Goal: Task Accomplishment & Management: Complete application form

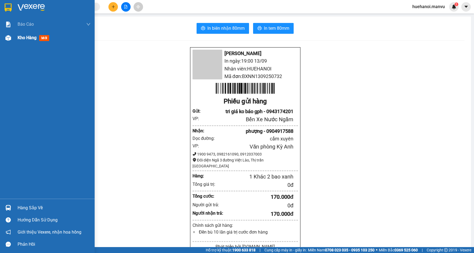
click at [22, 34] on div "Kho hàng mới" at bounding box center [35, 37] width 34 height 7
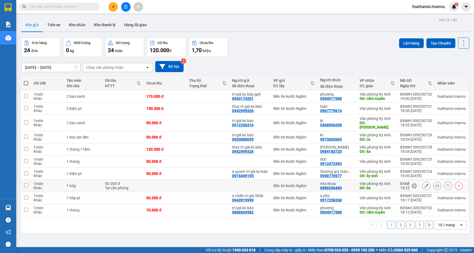
click at [397, 226] on button "2" at bounding box center [401, 225] width 8 height 8
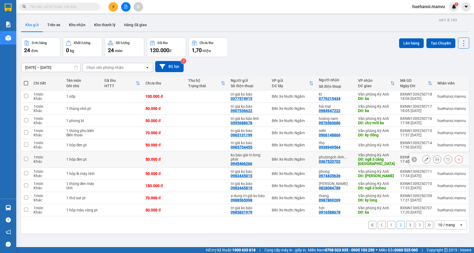
click at [27, 161] on input "checkbox" at bounding box center [26, 159] width 4 height 4
checkbox input "true"
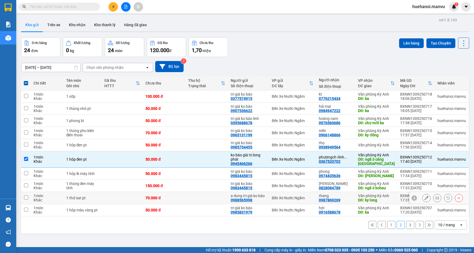
click at [30, 199] on td at bounding box center [26, 198] width 10 height 12
checkbox input "true"
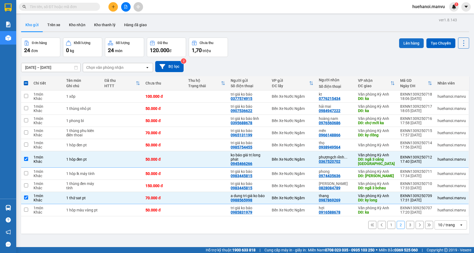
click at [412, 44] on button "Lên hàng" at bounding box center [411, 43] width 25 height 10
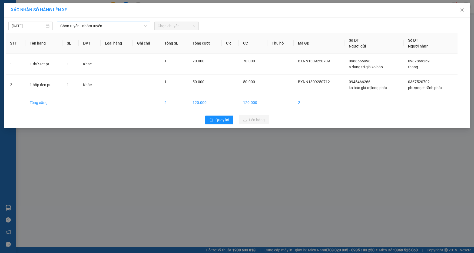
click at [79, 22] on span "Chọn tuyến - nhóm tuyến" at bounding box center [103, 26] width 86 height 8
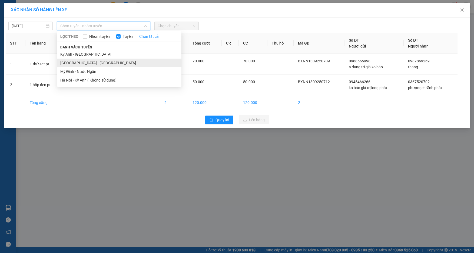
click at [75, 64] on li "[GEOGRAPHIC_DATA] - [GEOGRAPHIC_DATA]" at bounding box center [119, 63] width 124 height 9
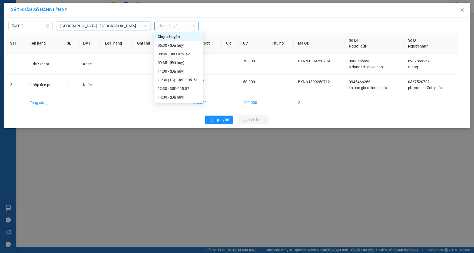
click at [164, 24] on span "Chọn chuyến" at bounding box center [177, 26] width 38 height 8
click at [174, 62] on div "21:00 - 38B-008.93" at bounding box center [179, 63] width 42 height 6
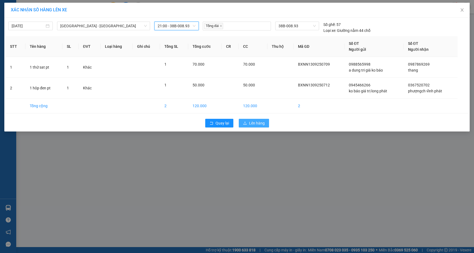
click at [250, 122] on span "Lên hàng" at bounding box center [257, 123] width 16 height 6
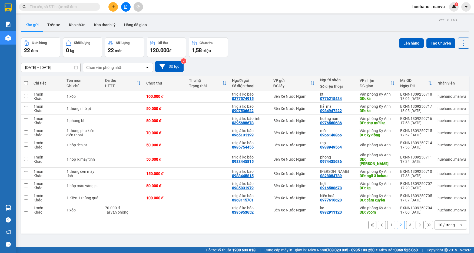
click at [388, 223] on button "1" at bounding box center [391, 225] width 8 height 8
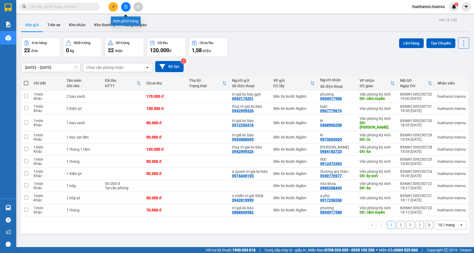
click at [126, 8] on icon "file-add" at bounding box center [126, 7] width 4 height 4
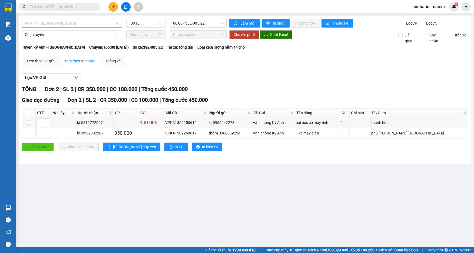
click at [72, 23] on span "Kỳ Anh - [GEOGRAPHIC_DATA]" at bounding box center [72, 23] width 94 height 8
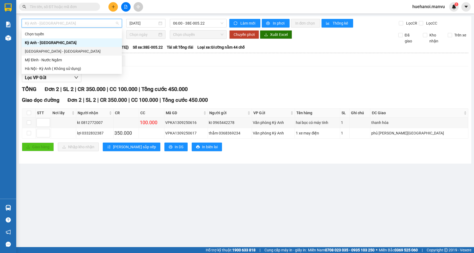
click at [57, 54] on div "[GEOGRAPHIC_DATA] - [GEOGRAPHIC_DATA]" at bounding box center [72, 51] width 94 height 6
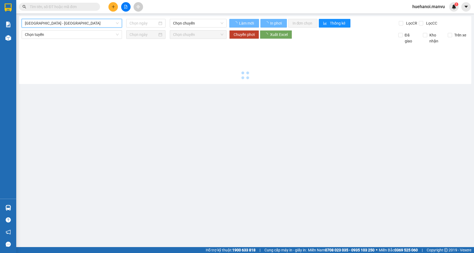
type input "[DATE]"
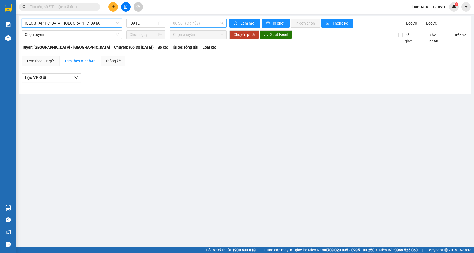
click at [185, 21] on span "06:30 - (Đã hủy)" at bounding box center [198, 23] width 50 height 8
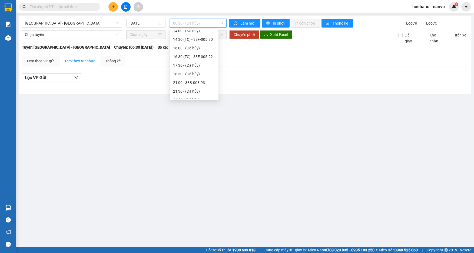
scroll to position [86, 0]
click at [197, 62] on div "21:00 - 38B-008.93" at bounding box center [194, 60] width 42 height 6
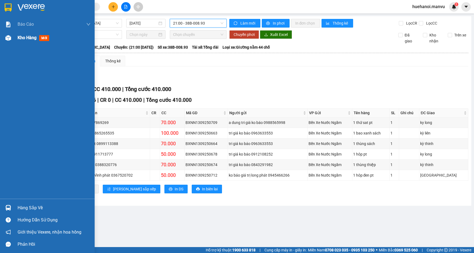
click at [18, 38] on span "Kho hàng" at bounding box center [27, 37] width 19 height 5
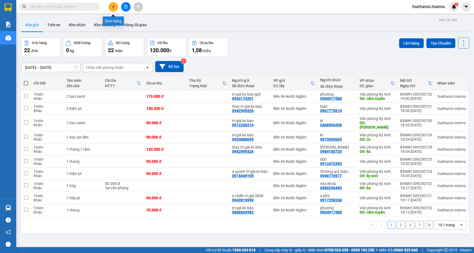
click at [112, 7] on icon "plus" at bounding box center [113, 6] width 3 height 0
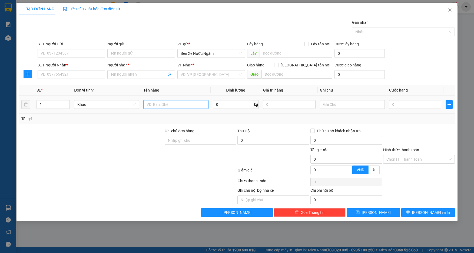
click at [155, 107] on input "text" at bounding box center [175, 104] width 65 height 9
type input "48 cây sat 1 bao"
click at [80, 76] on input "SĐT Người Nhận *" at bounding box center [72, 74] width 68 height 9
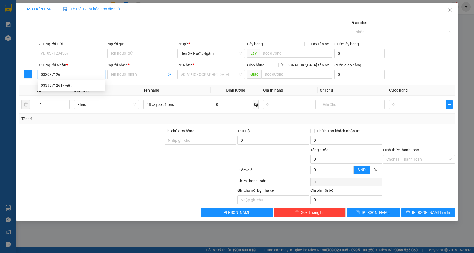
type input "0339371261"
click at [66, 87] on div "0339371261 - việt" at bounding box center [71, 85] width 61 height 6
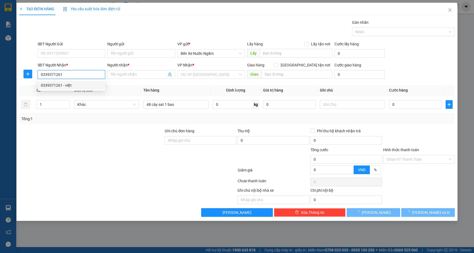
type input "việt"
type input "fo"
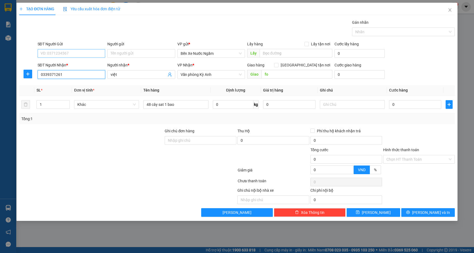
type input "0339371261"
click at [80, 53] on input "SĐT Người Gửi" at bounding box center [72, 53] width 68 height 9
type input "0977260612"
click at [74, 65] on div "0977260612 - tri giá ko báo" at bounding box center [71, 64] width 61 height 6
type input "tri giá ko báo"
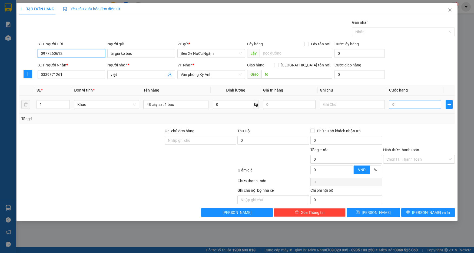
type input "0977260612"
click at [420, 106] on input "0" at bounding box center [415, 104] width 52 height 9
type input "5"
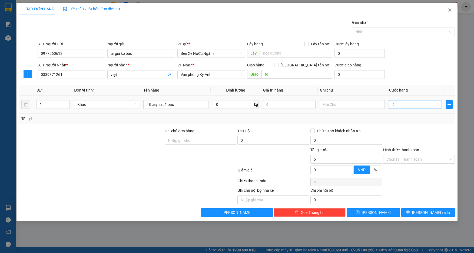
type input "50"
type input "500"
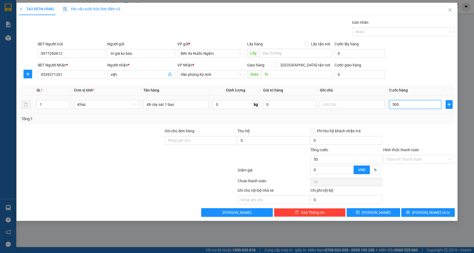
type input "500"
type input "5.000"
type input "50.000"
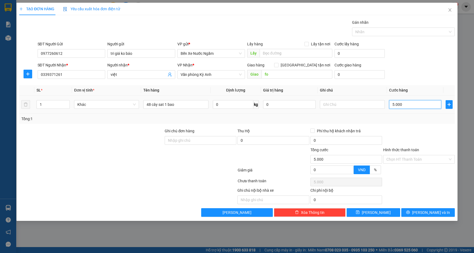
type input "50.000"
type input "500.000"
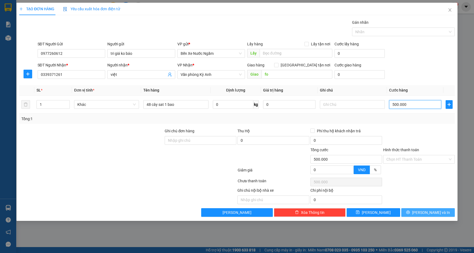
type input "500.000"
click at [423, 211] on button "[PERSON_NAME] và In" at bounding box center [428, 212] width 54 height 9
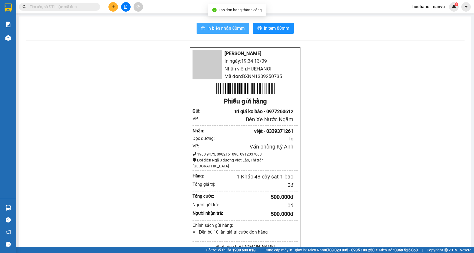
click at [232, 30] on span "In biên nhận 80mm" at bounding box center [225, 28] width 37 height 7
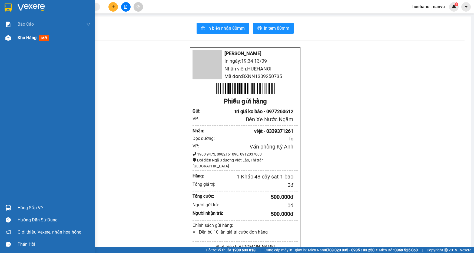
click at [28, 38] on span "Kho hàng" at bounding box center [27, 37] width 19 height 5
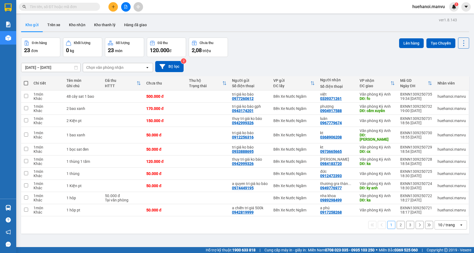
click at [130, 9] on button at bounding box center [125, 6] width 9 height 9
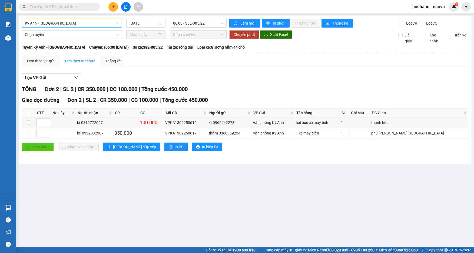
click at [69, 25] on span "Kỳ Anh - [GEOGRAPHIC_DATA]" at bounding box center [72, 23] width 94 height 8
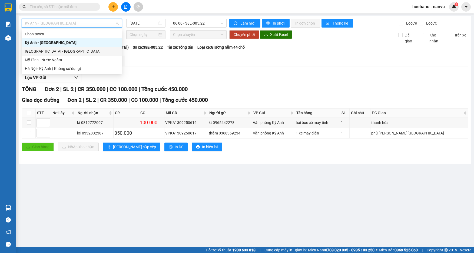
click at [51, 52] on div "[GEOGRAPHIC_DATA] - [GEOGRAPHIC_DATA]" at bounding box center [72, 51] width 94 height 6
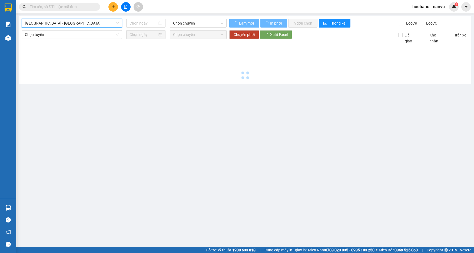
type input "[DATE]"
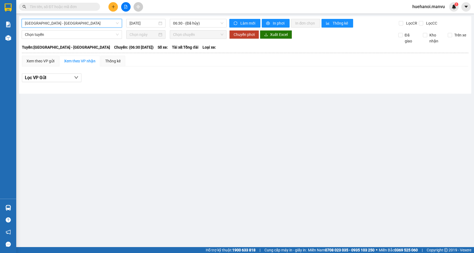
click at [55, 22] on span "[GEOGRAPHIC_DATA] - [GEOGRAPHIC_DATA]" at bounding box center [72, 23] width 94 height 8
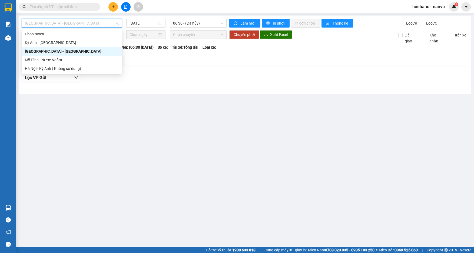
drag, startPoint x: 43, startPoint y: 52, endPoint x: 69, endPoint y: 44, distance: 27.7
click at [46, 51] on div "[GEOGRAPHIC_DATA] - [GEOGRAPHIC_DATA]" at bounding box center [72, 51] width 94 height 6
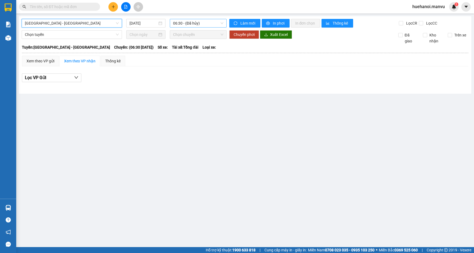
click at [188, 26] on span "06:30 - (Đã hủy)" at bounding box center [198, 23] width 50 height 8
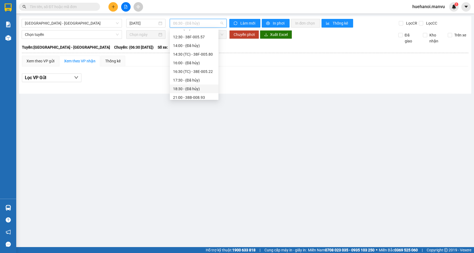
scroll to position [86, 0]
click at [196, 64] on div "21:00 - 38B-008.93" at bounding box center [194, 60] width 49 height 9
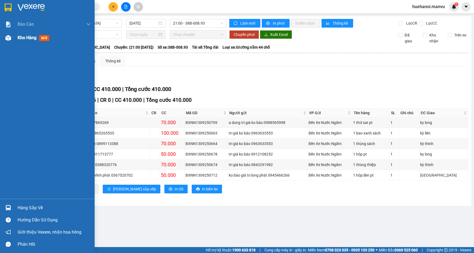
click at [21, 38] on span "Kho hàng" at bounding box center [27, 37] width 19 height 5
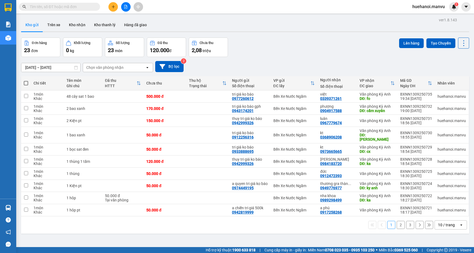
click at [397, 225] on button "2" at bounding box center [401, 225] width 8 height 8
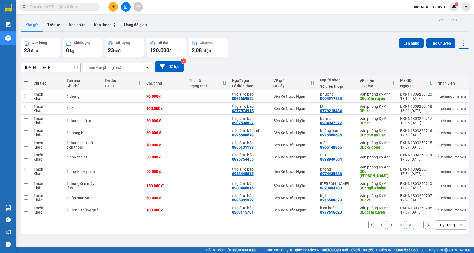
click at [125, 11] on button at bounding box center [125, 6] width 9 height 9
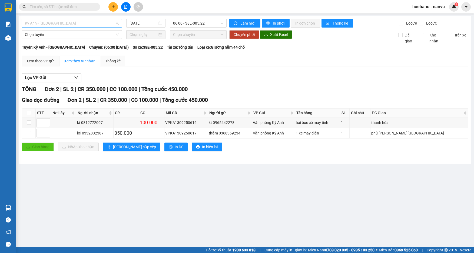
click at [61, 21] on span "Kỳ Anh - [GEOGRAPHIC_DATA]" at bounding box center [72, 23] width 94 height 8
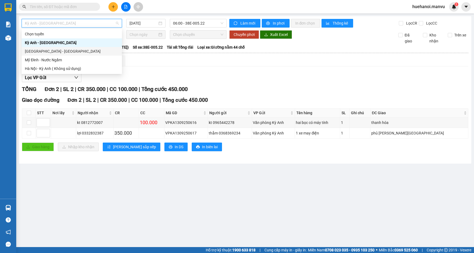
click at [47, 54] on div "[GEOGRAPHIC_DATA] - [GEOGRAPHIC_DATA]" at bounding box center [72, 51] width 94 height 6
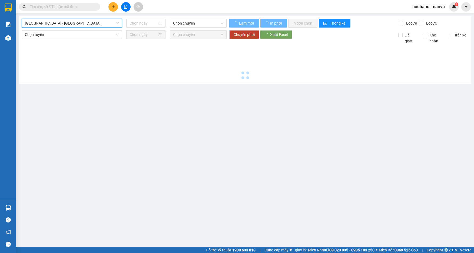
type input "[DATE]"
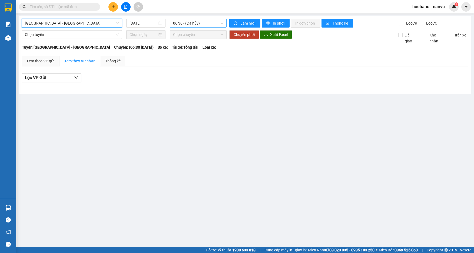
click at [187, 27] on span "06:30 - (Đã hủy)" at bounding box center [198, 23] width 50 height 8
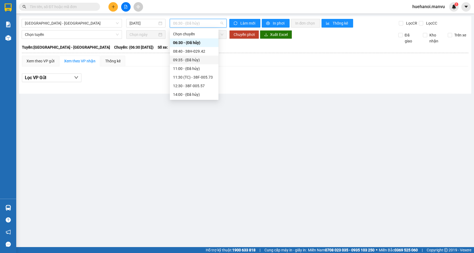
scroll to position [86, 0]
click at [185, 60] on div "21:00 - 38B-008.93" at bounding box center [194, 60] width 42 height 6
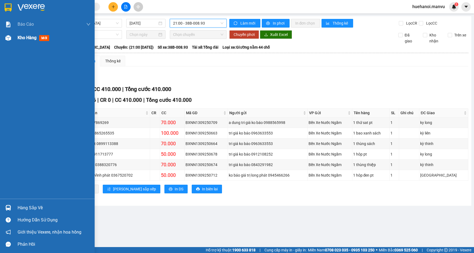
click at [26, 37] on span "Kho hàng" at bounding box center [27, 37] width 19 height 5
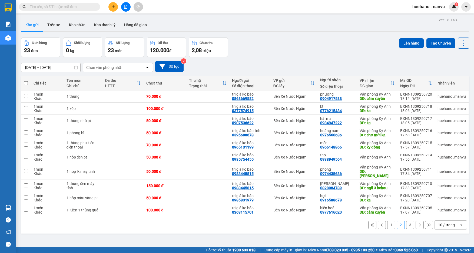
click at [397, 222] on button "2" at bounding box center [401, 225] width 8 height 8
click at [387, 223] on button "1" at bounding box center [391, 225] width 8 height 8
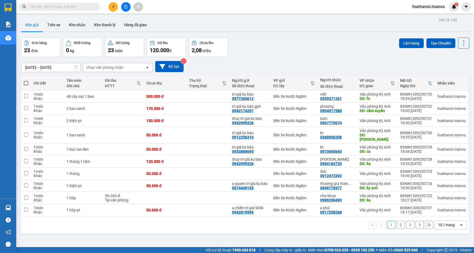
click at [129, 9] on button at bounding box center [125, 6] width 9 height 9
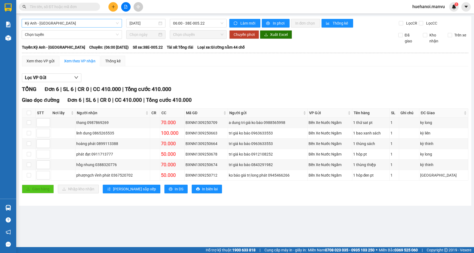
click at [86, 23] on span "Kỳ Anh - [GEOGRAPHIC_DATA]" at bounding box center [72, 23] width 94 height 8
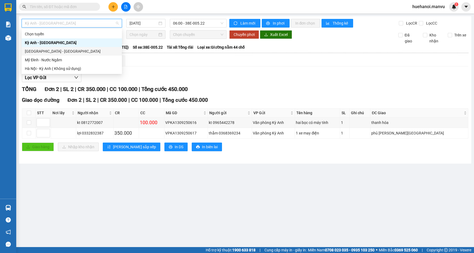
click at [57, 51] on div "[GEOGRAPHIC_DATA] - [GEOGRAPHIC_DATA]" at bounding box center [72, 51] width 94 height 6
type input "[DATE]"
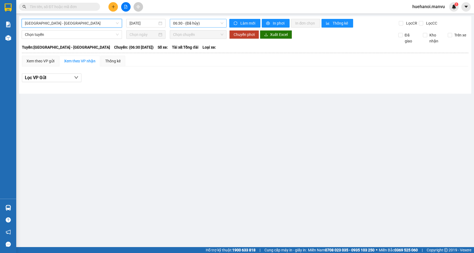
click at [197, 23] on span "06:30 - (Đã hủy)" at bounding box center [198, 23] width 50 height 8
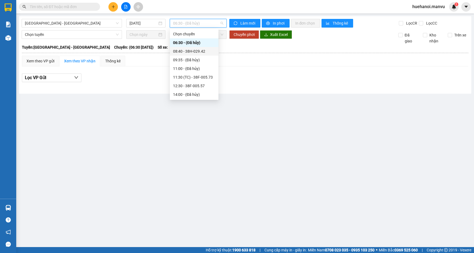
scroll to position [86, 0]
click at [195, 35] on div "16:30 (TC) - 38E-005.22" at bounding box center [194, 34] width 42 height 6
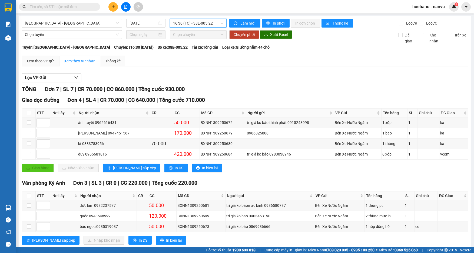
scroll to position [13, 0]
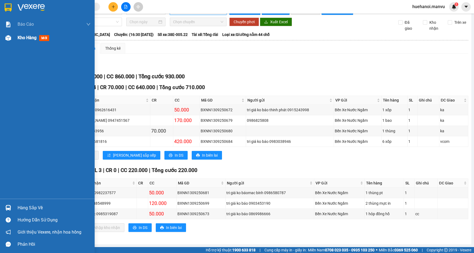
click at [28, 39] on span "Kho hàng" at bounding box center [27, 37] width 19 height 5
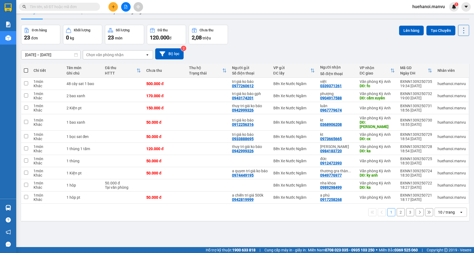
click at [397, 213] on button "2" at bounding box center [401, 212] width 8 height 8
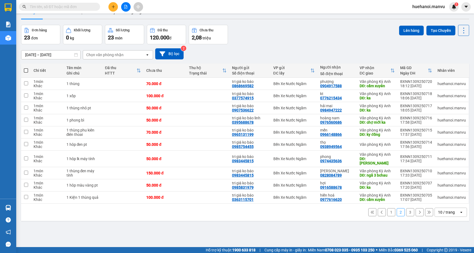
click at [406, 208] on button "3" at bounding box center [410, 212] width 8 height 8
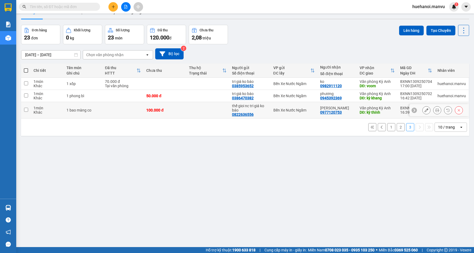
click at [25, 109] on input "checkbox" at bounding box center [26, 110] width 4 height 4
checkbox input "true"
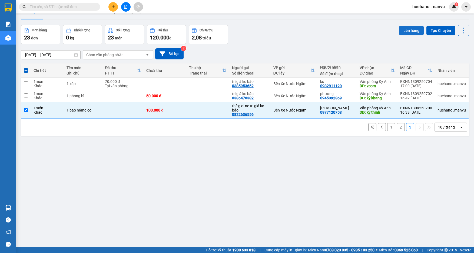
click at [410, 35] on button "Lên hàng" at bounding box center [411, 31] width 25 height 10
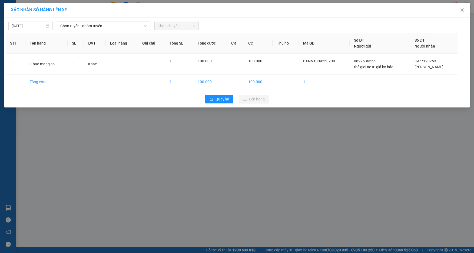
click at [71, 25] on span "Chọn tuyến - nhóm tuyến" at bounding box center [103, 26] width 86 height 8
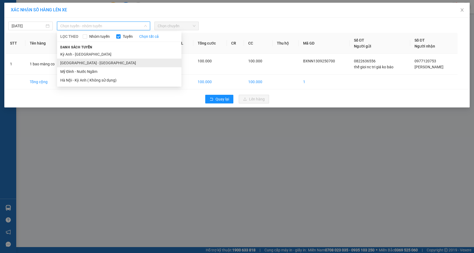
click at [71, 60] on li "[GEOGRAPHIC_DATA] - [GEOGRAPHIC_DATA]" at bounding box center [119, 63] width 124 height 9
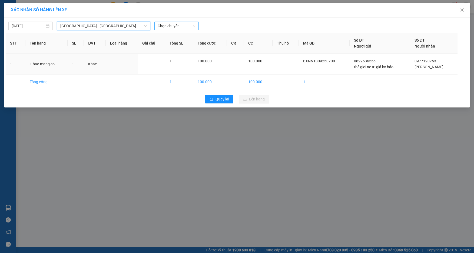
click at [158, 26] on span "Chọn chuyến" at bounding box center [177, 26] width 38 height 8
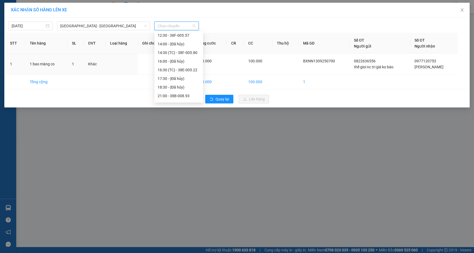
scroll to position [86, 0]
click at [179, 64] on div "21:00 - 38B-008.93" at bounding box center [179, 63] width 42 height 6
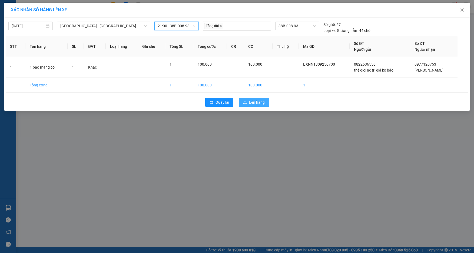
click at [257, 104] on span "Lên hàng" at bounding box center [257, 102] width 16 height 6
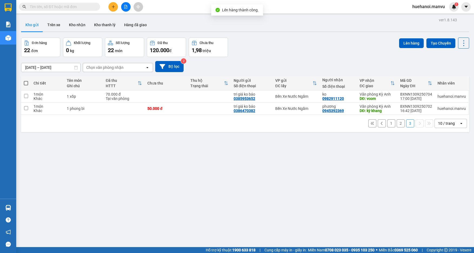
click at [397, 125] on button "2" at bounding box center [401, 123] width 8 height 8
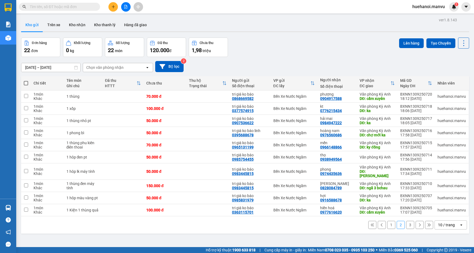
click at [388, 221] on button "1" at bounding box center [391, 225] width 8 height 8
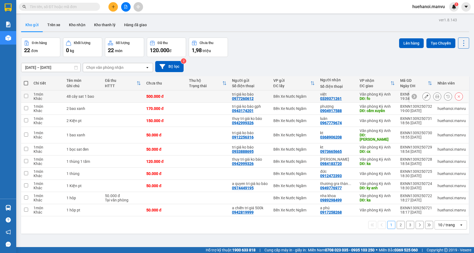
click at [26, 95] on input "checkbox" at bounding box center [26, 96] width 4 height 4
checkbox input "true"
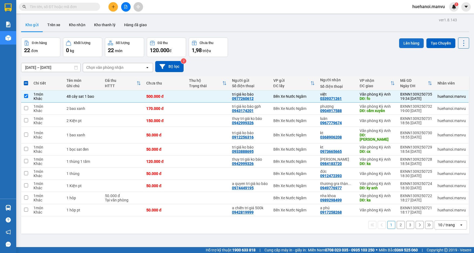
click at [407, 43] on button "Lên hàng" at bounding box center [411, 43] width 25 height 10
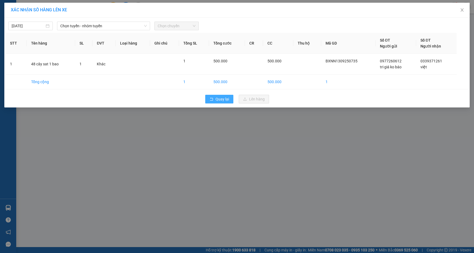
click at [215, 100] on span "Quay lại" at bounding box center [222, 99] width 14 height 6
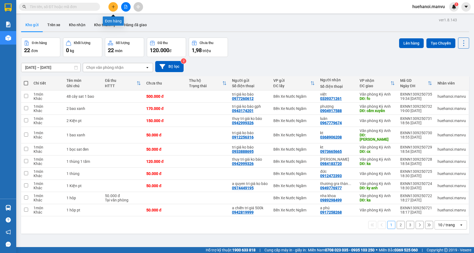
click at [114, 8] on icon "plus" at bounding box center [113, 7] width 4 height 4
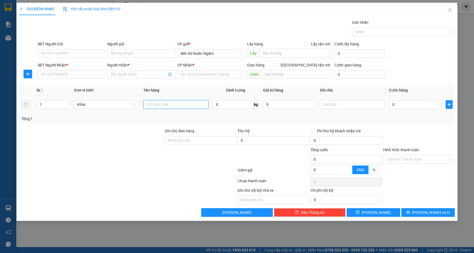
click at [180, 105] on input "text" at bounding box center [175, 104] width 65 height 9
type input "1 thùng"
click at [61, 53] on input "SĐT Người Gửi" at bounding box center [72, 53] width 68 height 9
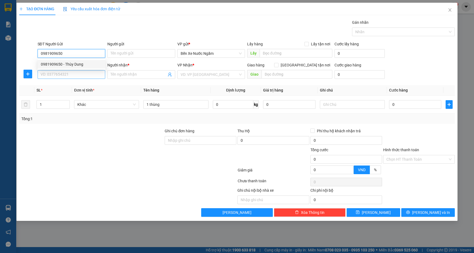
type input "0981909650"
click at [71, 71] on input "SĐT Người Nhận *" at bounding box center [72, 74] width 68 height 9
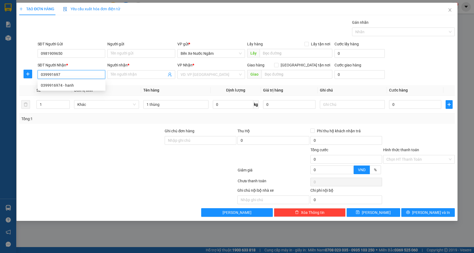
type input "0399916974"
click at [65, 84] on div "0399916974 - hanh" at bounding box center [71, 85] width 61 height 6
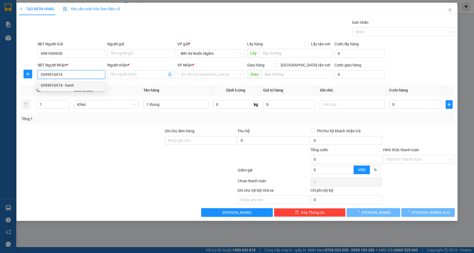
type input "hanh"
type input "bxe"
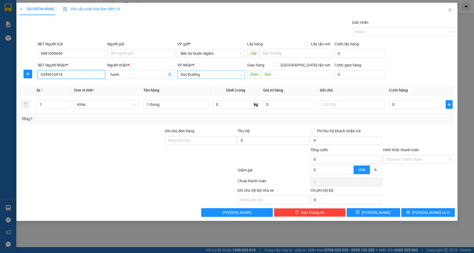
click at [206, 72] on span "Dọc Đường" at bounding box center [211, 75] width 61 height 8
type input "0399916974"
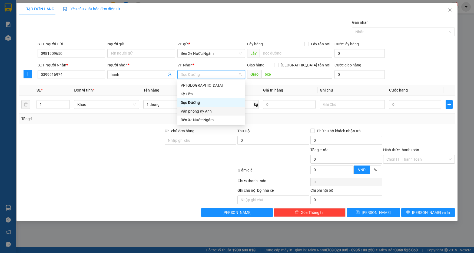
click at [197, 108] on div "Văn phòng Kỳ Anh" at bounding box center [211, 111] width 68 height 9
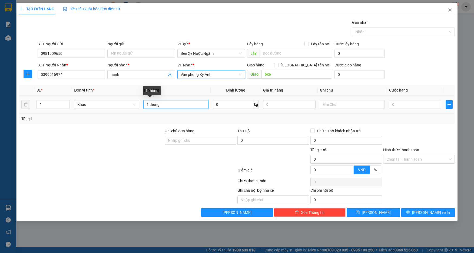
click at [188, 106] on input "1 thùng" at bounding box center [175, 104] width 65 height 9
type input "1 thùng qa"
click at [420, 104] on input "0" at bounding box center [415, 104] width 52 height 9
type input "5"
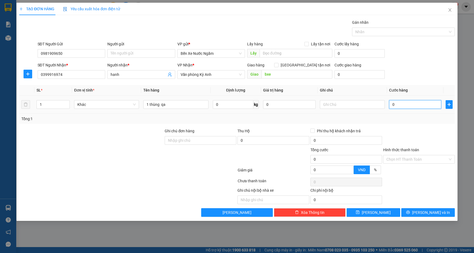
type input "5"
type input "50"
type input "500"
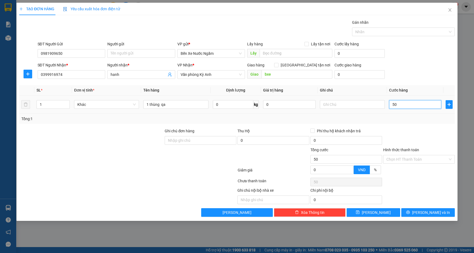
type input "500"
type input "5.000"
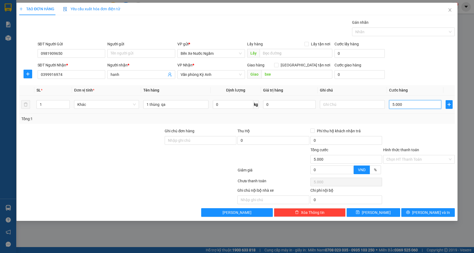
type input "50.000"
click at [137, 54] on input "Người gửi" at bounding box center [141, 53] width 68 height 9
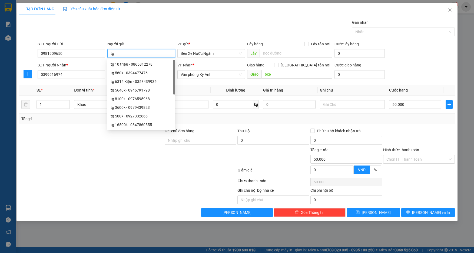
type input "t"
type input "tri giá ko báo"
click at [411, 158] on input "Hình thức thanh toán" at bounding box center [416, 159] width 61 height 8
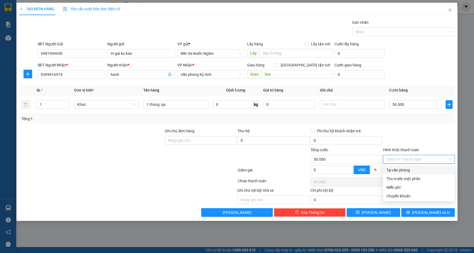
click at [408, 169] on div "Tại văn phòng" at bounding box center [418, 170] width 65 height 6
type input "0"
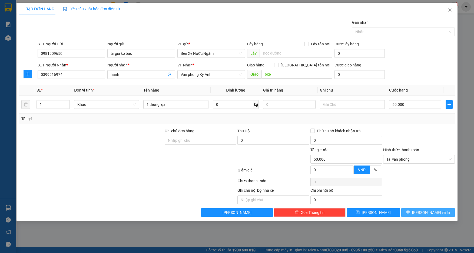
click at [410, 212] on icon "printer" at bounding box center [408, 213] width 4 height 4
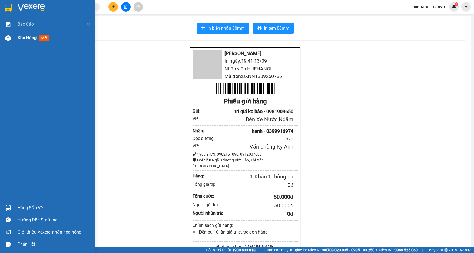
click at [23, 39] on span "Kho hàng" at bounding box center [27, 37] width 19 height 5
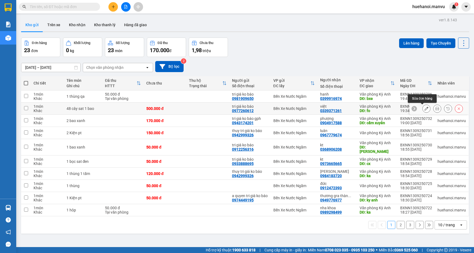
click at [424, 110] on icon at bounding box center [426, 109] width 4 height 4
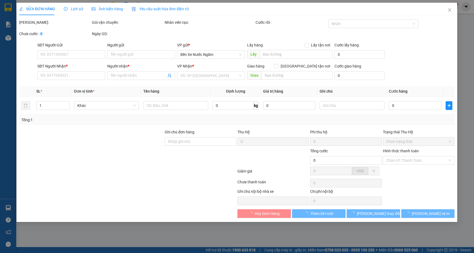
type input "0977260612"
type input "tri giá ko báo"
type input "0339371261"
type input "việt"
type input "fo"
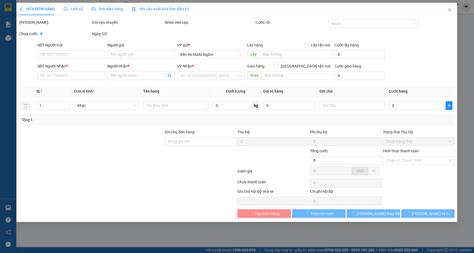
type input "500.000"
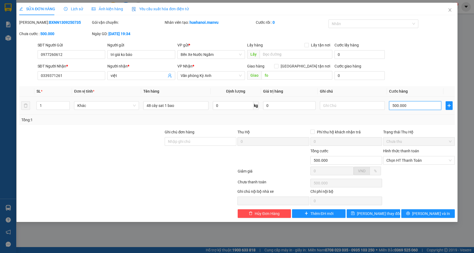
click at [414, 109] on input "500.000" at bounding box center [415, 105] width 52 height 9
type input "0"
type input "04"
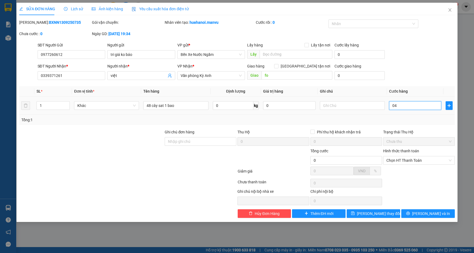
type input "4"
type input "040"
type input "40"
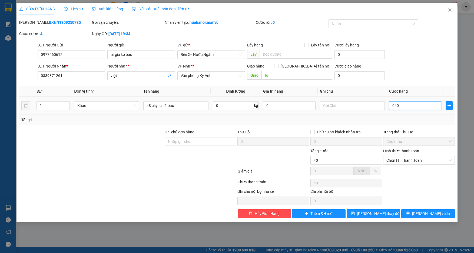
type input "0.400"
type input "400"
type input "04.000"
type input "4.000"
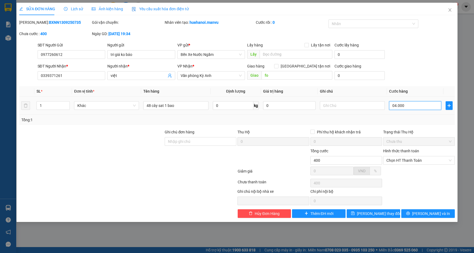
type input "4.000"
type input "040.000"
type input "40.000"
type input "400.000"
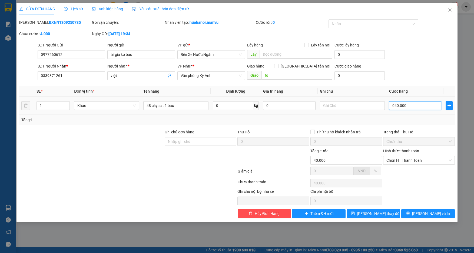
type input "400.000"
click at [385, 216] on span "[PERSON_NAME] thay đổi" at bounding box center [378, 214] width 43 height 6
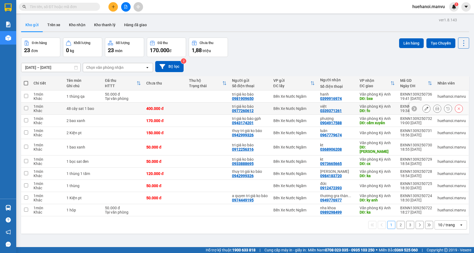
click at [26, 107] on input "checkbox" at bounding box center [26, 108] width 4 height 4
checkbox input "true"
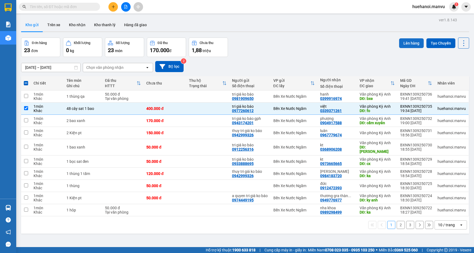
click at [409, 44] on button "Lên hàng" at bounding box center [411, 43] width 25 height 10
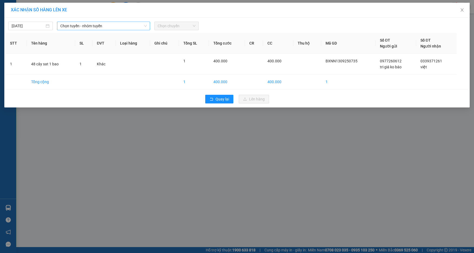
click at [76, 26] on span "Chọn tuyến - nhóm tuyến" at bounding box center [103, 26] width 86 height 8
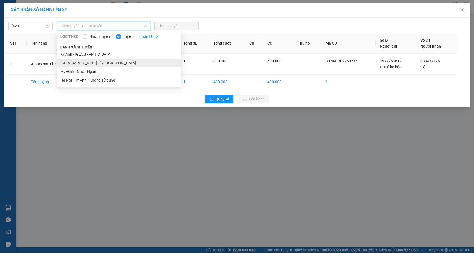
click at [75, 60] on li "[GEOGRAPHIC_DATA] - [GEOGRAPHIC_DATA]" at bounding box center [119, 63] width 124 height 9
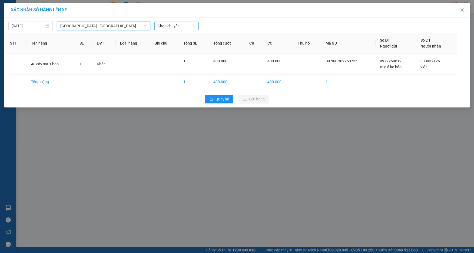
click at [171, 22] on div "Chọn chuyến" at bounding box center [176, 26] width 44 height 9
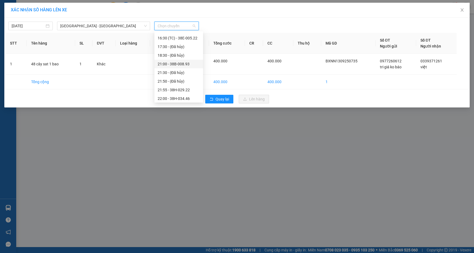
scroll to position [86, 0]
click at [177, 61] on div "21:00 - 38B-008.93" at bounding box center [179, 63] width 42 height 6
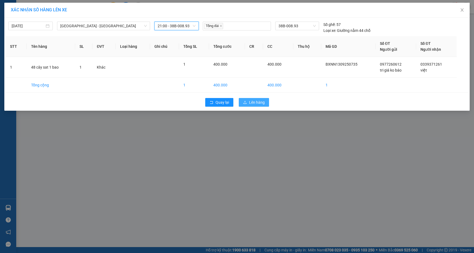
click at [249, 104] on span "Lên hàng" at bounding box center [257, 102] width 16 height 6
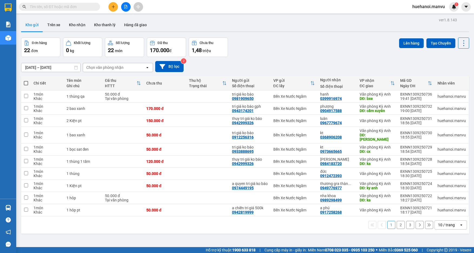
click at [28, 82] on span at bounding box center [26, 83] width 4 height 4
click at [26, 81] on input "checkbox" at bounding box center [26, 81] width 0 height 0
checkbox input "true"
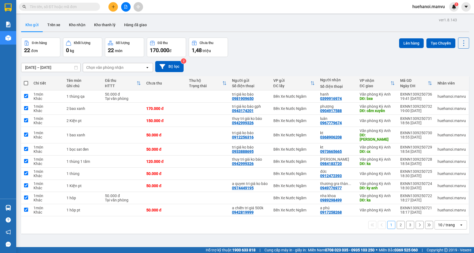
checkbox input "true"
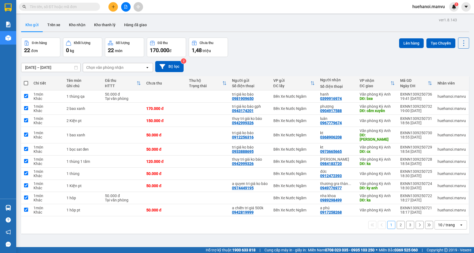
checkbox input "true"
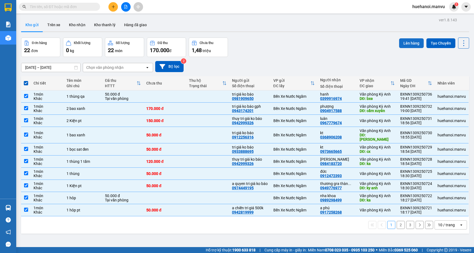
click at [415, 45] on button "Lên hàng" at bounding box center [411, 43] width 25 height 10
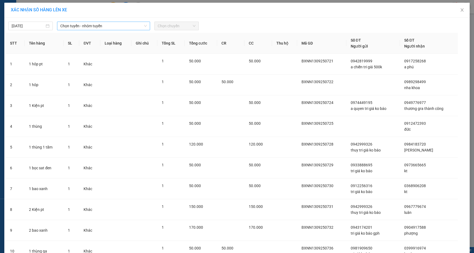
click at [78, 26] on span "Chọn tuyến - nhóm tuyến" at bounding box center [103, 26] width 86 height 8
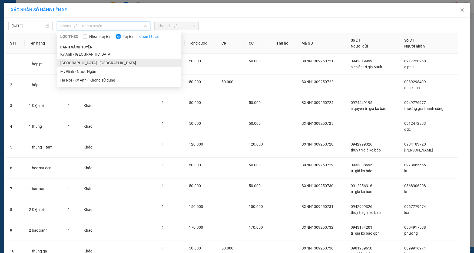
click at [80, 64] on li "[GEOGRAPHIC_DATA] - [GEOGRAPHIC_DATA]" at bounding box center [119, 63] width 124 height 9
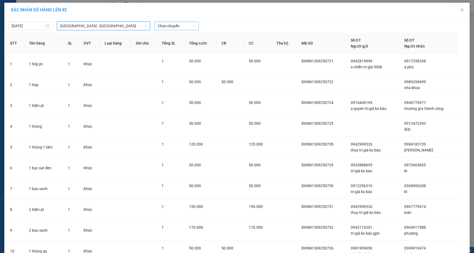
click at [165, 24] on span "Chọn chuyến" at bounding box center [177, 26] width 38 height 8
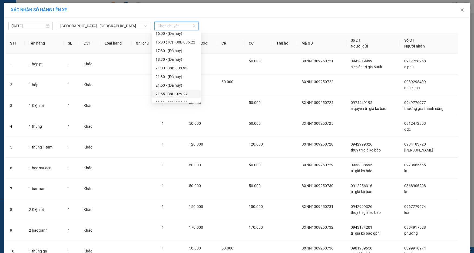
scroll to position [86, 0]
click at [182, 96] on div "22:00 - 38H-034.46" at bounding box center [176, 97] width 42 height 6
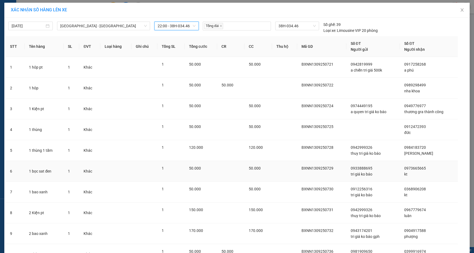
scroll to position [51, 0]
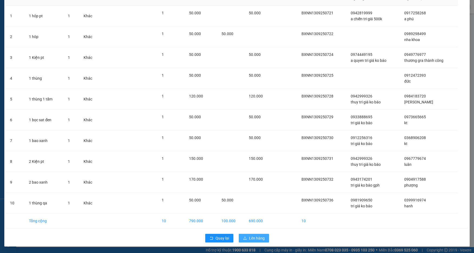
click at [255, 235] on button "Lên hàng" at bounding box center [254, 238] width 30 height 9
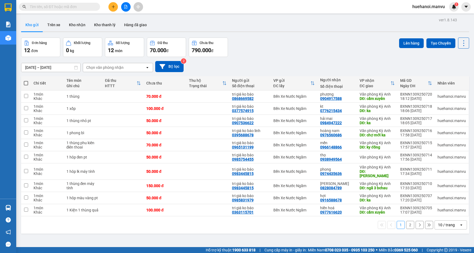
click at [26, 83] on span at bounding box center [26, 83] width 4 height 4
click at [26, 81] on input "checkbox" at bounding box center [26, 81] width 0 height 0
checkbox input "true"
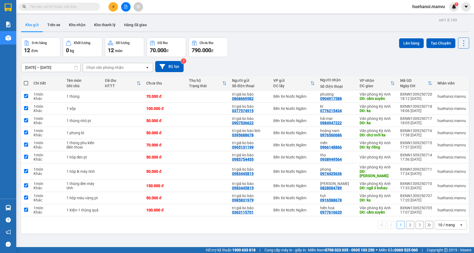
checkbox input "true"
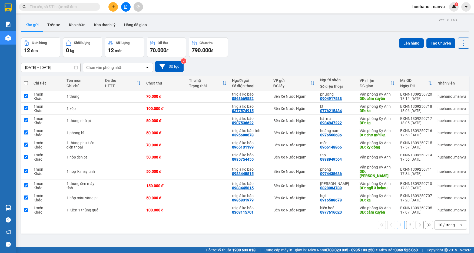
checkbox input "true"
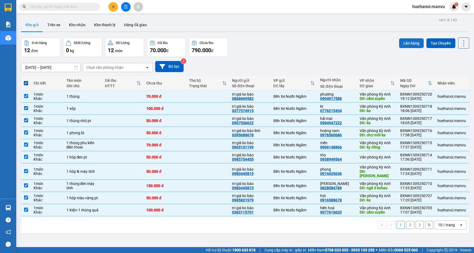
click at [414, 44] on button "Lên hàng" at bounding box center [411, 43] width 25 height 10
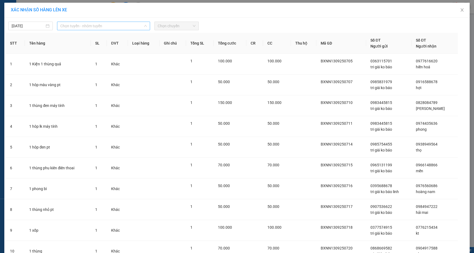
click at [91, 27] on span "Chọn tuyến - nhóm tuyến" at bounding box center [103, 26] width 86 height 8
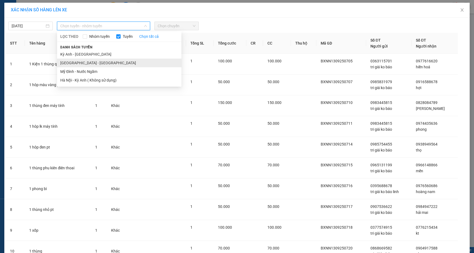
click at [81, 64] on li "[GEOGRAPHIC_DATA] - [GEOGRAPHIC_DATA]" at bounding box center [119, 63] width 124 height 9
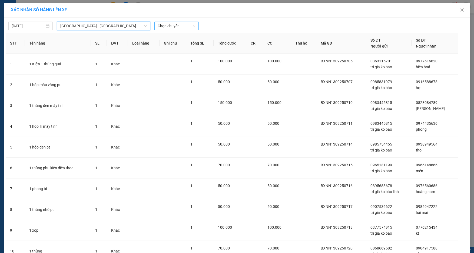
click at [158, 25] on span "Chọn chuyến" at bounding box center [177, 26] width 38 height 8
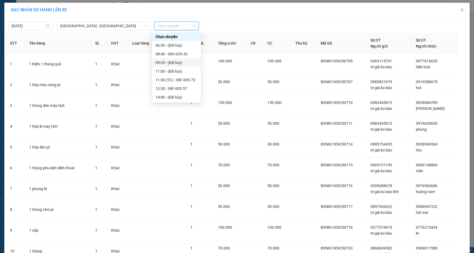
scroll to position [86, 0]
click at [187, 95] on div "22:00 - 38H-034.46" at bounding box center [176, 97] width 42 height 6
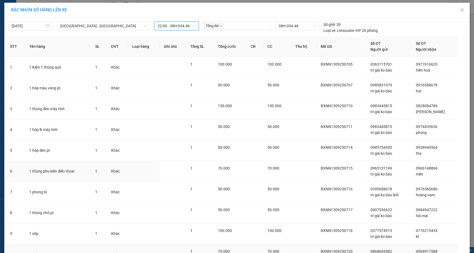
scroll to position [51, 0]
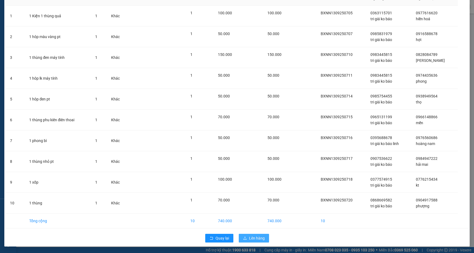
click at [256, 234] on button "Lên hàng" at bounding box center [254, 238] width 30 height 9
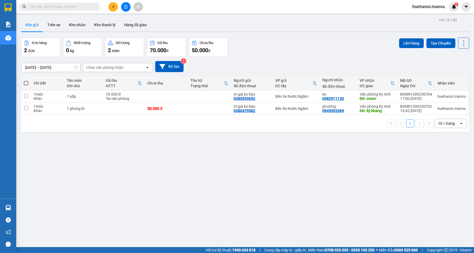
click at [26, 84] on span at bounding box center [26, 83] width 4 height 4
click at [26, 81] on input "checkbox" at bounding box center [26, 81] width 0 height 0
checkbox input "true"
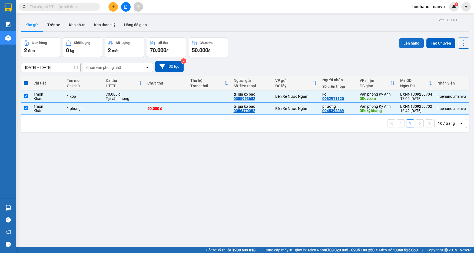
click at [399, 42] on button "Lên hàng" at bounding box center [411, 43] width 25 height 10
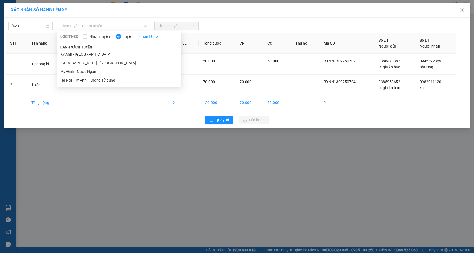
click at [66, 23] on span "Chọn tuyến - nhóm tuyến" at bounding box center [103, 26] width 86 height 8
click at [74, 60] on li "[GEOGRAPHIC_DATA] - [GEOGRAPHIC_DATA]" at bounding box center [119, 63] width 124 height 9
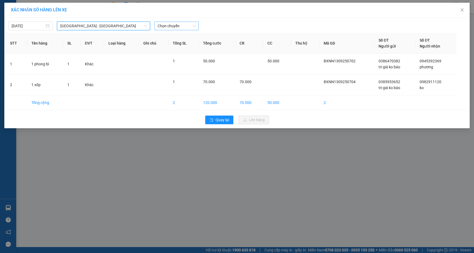
click at [168, 27] on span "Chọn chuyến" at bounding box center [177, 26] width 38 height 8
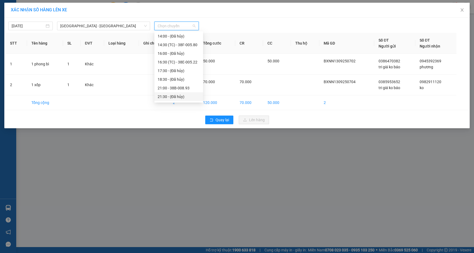
scroll to position [86, 0]
click at [190, 96] on div "22:00 - 38H-034.46" at bounding box center [179, 97] width 42 height 6
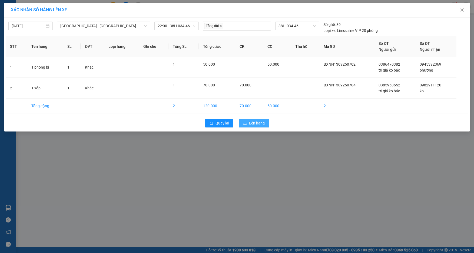
click at [253, 126] on button "Lên hàng" at bounding box center [254, 123] width 30 height 9
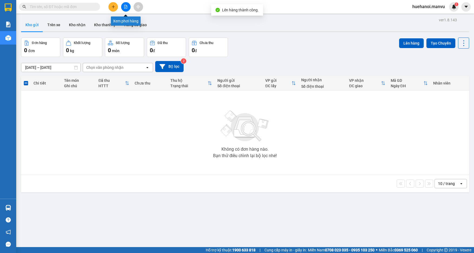
click at [125, 6] on icon "file-add" at bounding box center [126, 7] width 4 height 4
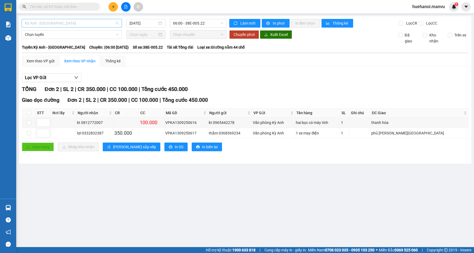
click at [74, 26] on span "Kỳ Anh - [GEOGRAPHIC_DATA]" at bounding box center [72, 23] width 94 height 8
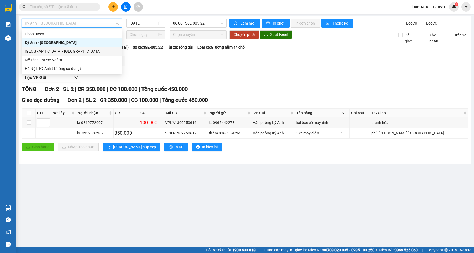
click at [62, 51] on div "[GEOGRAPHIC_DATA] - [GEOGRAPHIC_DATA]" at bounding box center [72, 51] width 94 height 6
type input "[DATE]"
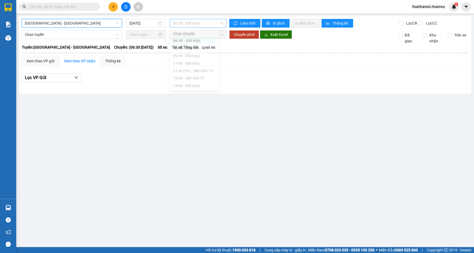
click at [198, 20] on span "06:30 - (Đã hủy)" at bounding box center [198, 23] width 50 height 8
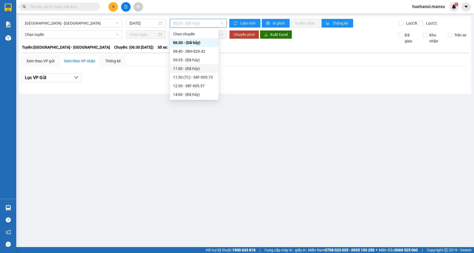
scroll to position [86, 0]
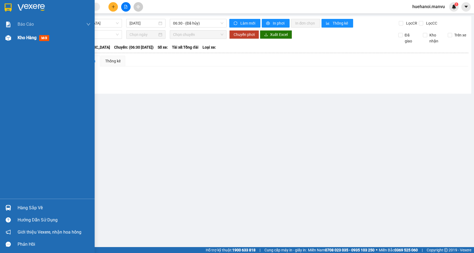
click at [17, 36] on div "Kho hàng mới" at bounding box center [47, 38] width 95 height 14
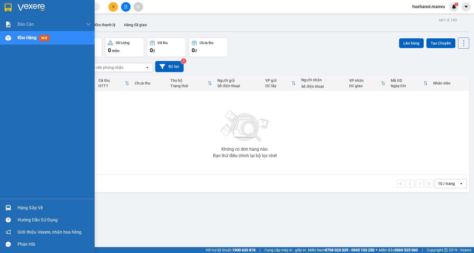
click at [32, 208] on div "Hàng sắp về" at bounding box center [54, 208] width 73 height 8
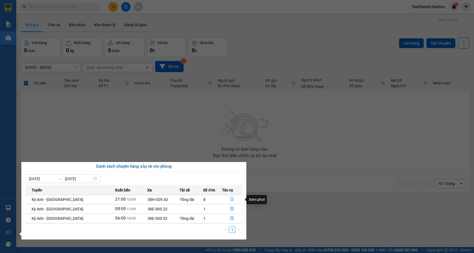
click at [230, 201] on icon "file-done" at bounding box center [231, 200] width 3 height 4
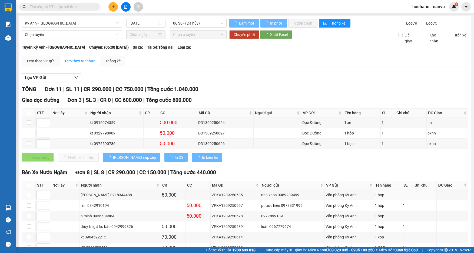
type input "[DATE]"
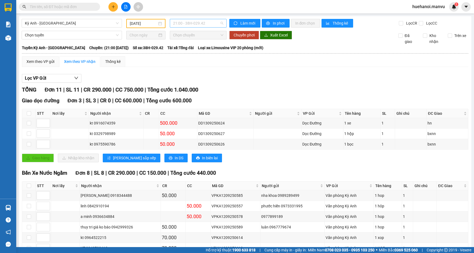
click at [204, 24] on span "21:00 - 38H-029.42" at bounding box center [198, 23] width 50 height 8
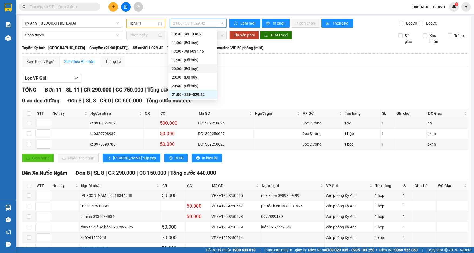
scroll to position [61, 0]
click at [199, 79] on div "21:25 - 38F-005.73" at bounding box center [193, 77] width 42 height 6
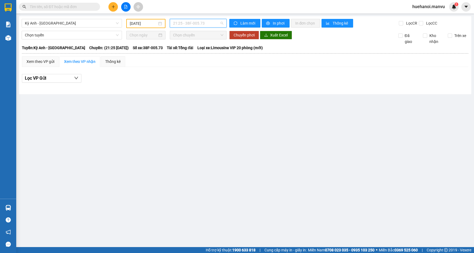
click at [206, 24] on span "21:25 - 38F-005.73" at bounding box center [198, 23] width 50 height 8
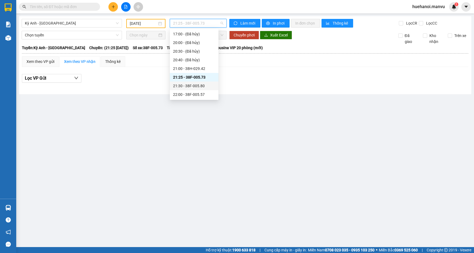
click at [198, 84] on div "21:30 - 38F-005.80" at bounding box center [194, 86] width 42 height 6
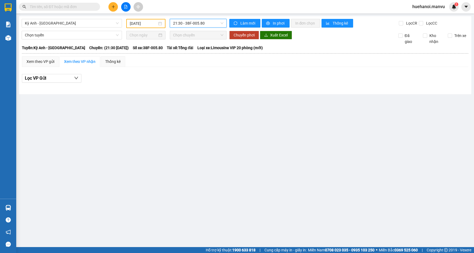
click at [200, 23] on span "21:30 - 38F-005.80" at bounding box center [198, 23] width 50 height 8
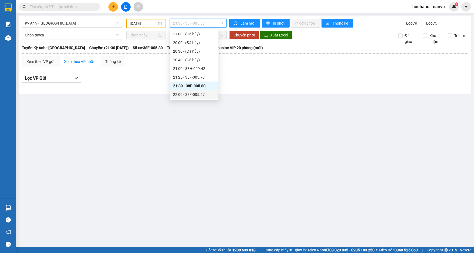
click at [196, 95] on div "22:00 - 38F-005.57" at bounding box center [194, 95] width 42 height 6
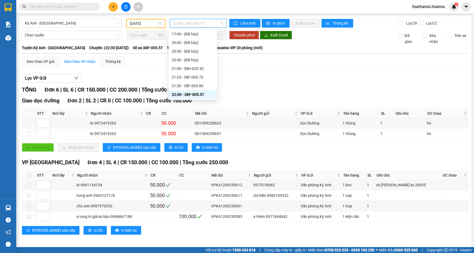
click at [191, 23] on span "22:00 - 38F-005.57" at bounding box center [198, 23] width 50 height 8
click at [187, 88] on div "21:30 - 38F-005.80" at bounding box center [193, 86] width 42 height 6
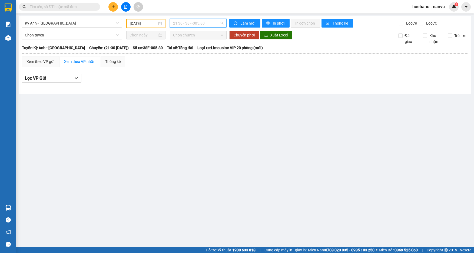
click at [190, 25] on span "21:30 - 38F-005.80" at bounding box center [198, 23] width 50 height 8
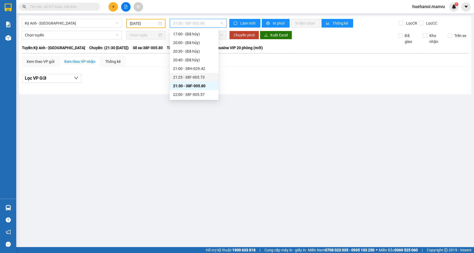
click at [182, 77] on div "21:25 - 38F-005.73" at bounding box center [194, 77] width 42 height 6
click at [193, 25] on span "21:25 - 38F-005.73" at bounding box center [198, 23] width 50 height 8
click at [194, 71] on div "21:00 - 38H-029.42" at bounding box center [194, 69] width 42 height 6
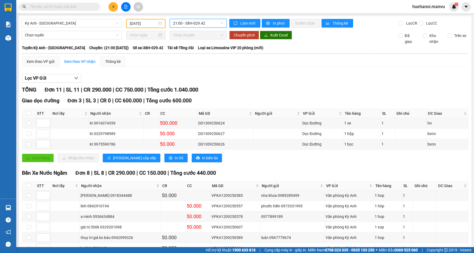
click at [184, 26] on span "21:00 - 38H-029.42" at bounding box center [198, 23] width 50 height 8
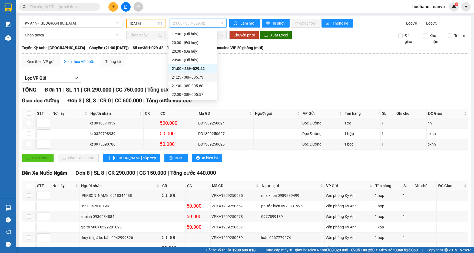
click at [197, 75] on div "21:25 - 38F-005.73" at bounding box center [193, 77] width 42 height 6
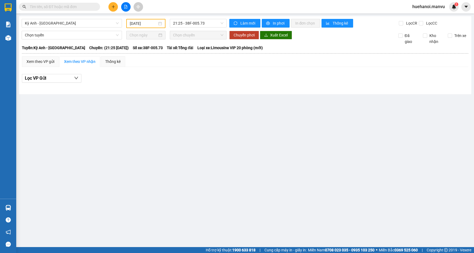
click at [198, 19] on div "Kỳ Anh - [GEOGRAPHIC_DATA] [DATE] 21:25 - 38F-005.73 Làm mới In phơi In đơn chọ…" at bounding box center [245, 55] width 452 height 78
click at [196, 21] on span "21:25 - 38F-005.73" at bounding box center [198, 23] width 50 height 8
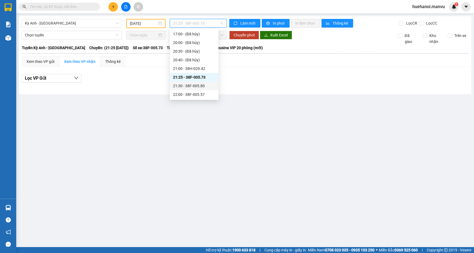
click at [200, 85] on div "21:30 - 38F-005.80" at bounding box center [194, 86] width 42 height 6
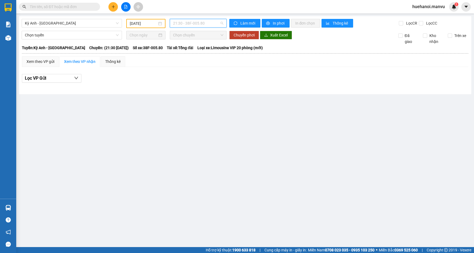
click at [187, 24] on span "21:30 - 38F-005.80" at bounding box center [198, 23] width 50 height 8
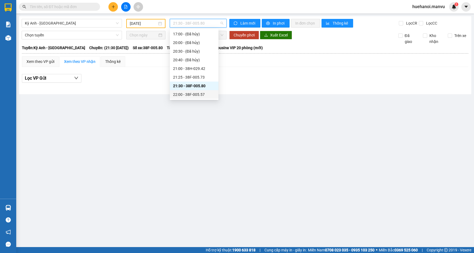
click at [205, 93] on div "22:00 - 38F-005.57" at bounding box center [194, 95] width 42 height 6
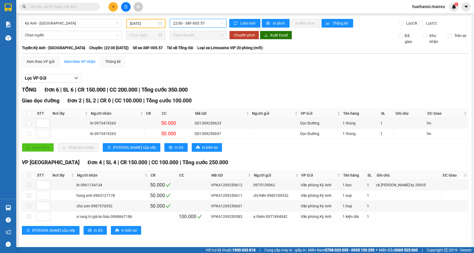
scroll to position [3, 0]
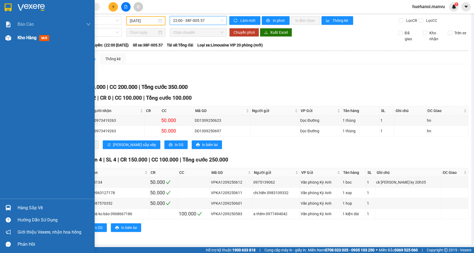
click at [22, 38] on span "Kho hàng" at bounding box center [27, 37] width 19 height 5
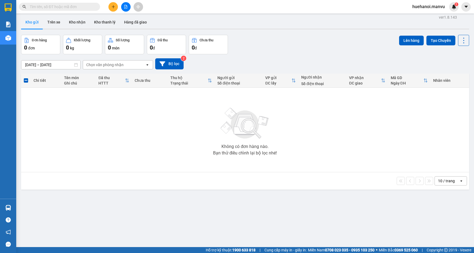
click at [79, 8] on input "text" at bounding box center [62, 7] width 64 height 6
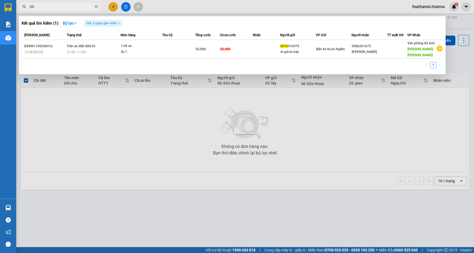
type input "0"
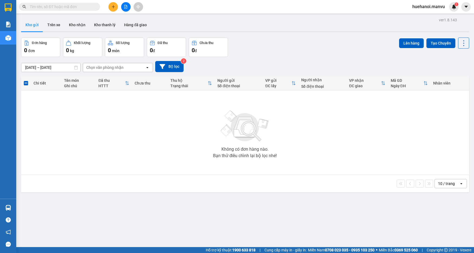
click at [132, 9] on div at bounding box center [125, 6] width 41 height 9
click at [127, 8] on icon "file-add" at bounding box center [126, 7] width 4 height 4
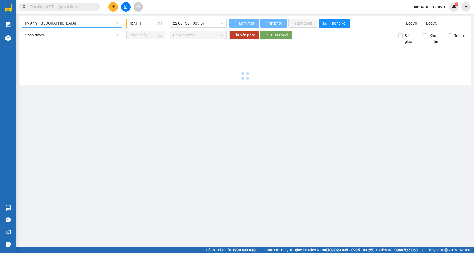
type input "[DATE]"
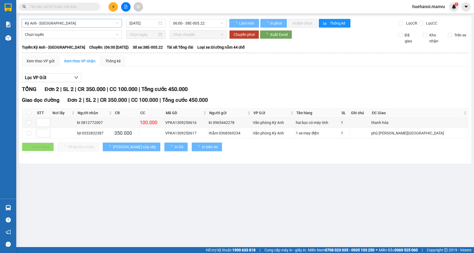
click at [83, 24] on span "Kỳ Anh - [GEOGRAPHIC_DATA]" at bounding box center [72, 23] width 94 height 8
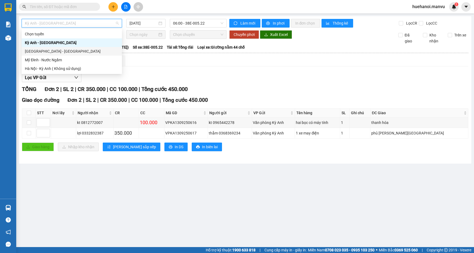
click at [62, 47] on div "[GEOGRAPHIC_DATA] - [GEOGRAPHIC_DATA]" at bounding box center [72, 51] width 100 height 9
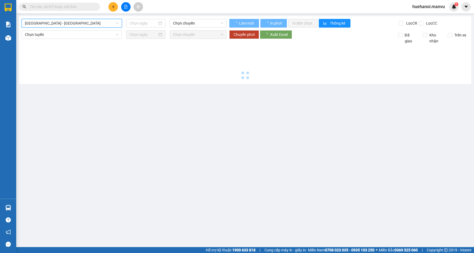
type input "[DATE]"
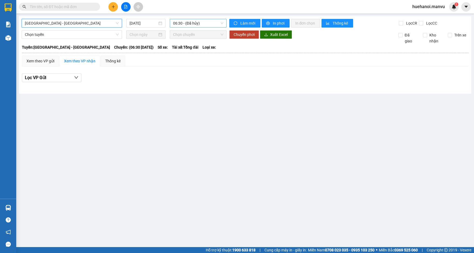
click at [201, 24] on span "06:30 - (Đã hủy)" at bounding box center [198, 23] width 50 height 8
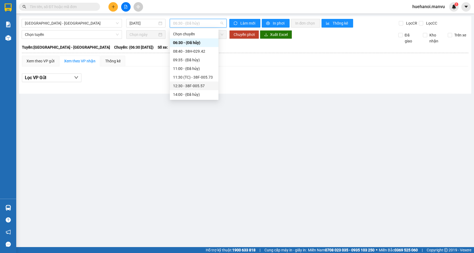
click at [203, 85] on div "12:30 - 38F-005.57" at bounding box center [194, 86] width 42 height 6
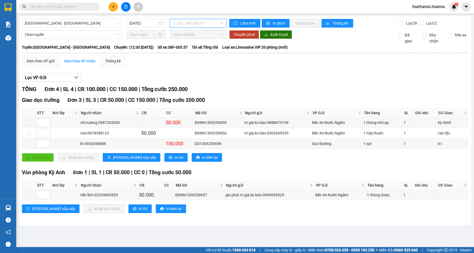
click at [208, 20] on span "12:30 - 38F-005.57" at bounding box center [198, 23] width 50 height 8
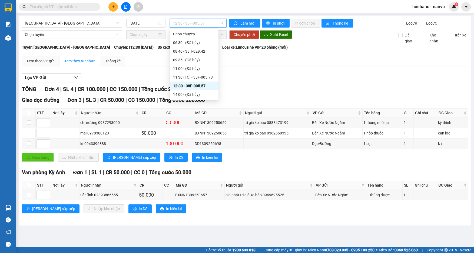
scroll to position [54, 0]
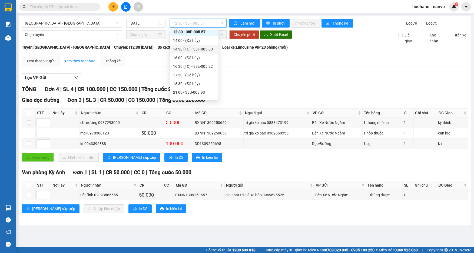
click at [201, 48] on div "14:30 (TC) - 38F-005.80" at bounding box center [194, 49] width 42 height 6
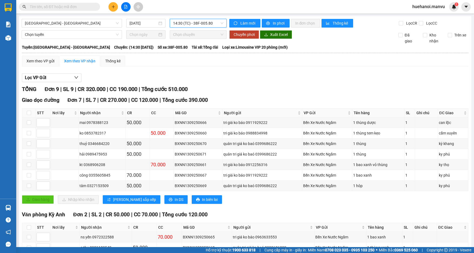
click at [213, 25] on span "14:30 (TC) - 38F-005.80" at bounding box center [198, 23] width 50 height 8
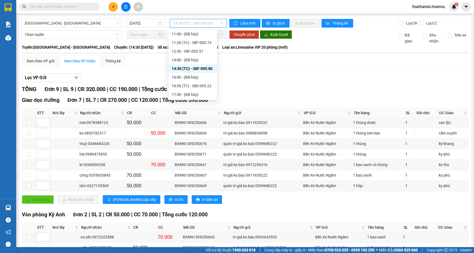
scroll to position [27, 0]
click at [198, 59] on div "12:30 - 38F-005.57" at bounding box center [193, 59] width 42 height 6
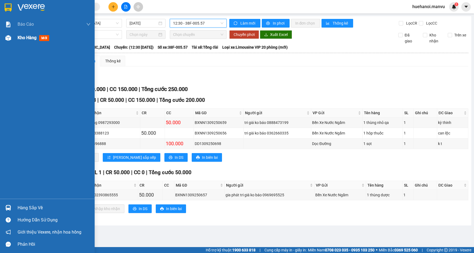
click at [23, 35] on span "Kho hàng" at bounding box center [27, 37] width 19 height 5
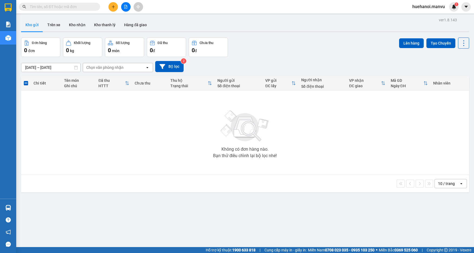
click at [57, 9] on input "text" at bounding box center [62, 7] width 64 height 6
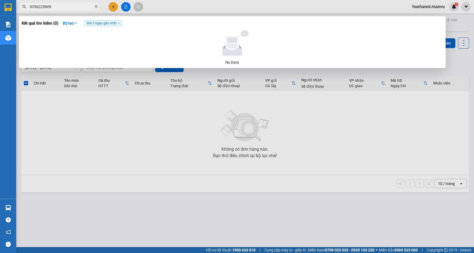
click at [57, 9] on input "0356225809" at bounding box center [62, 7] width 64 height 6
click at [57, 8] on input "0356225809" at bounding box center [62, 7] width 64 height 6
type input "0356225809"
click at [69, 195] on div at bounding box center [237, 126] width 474 height 253
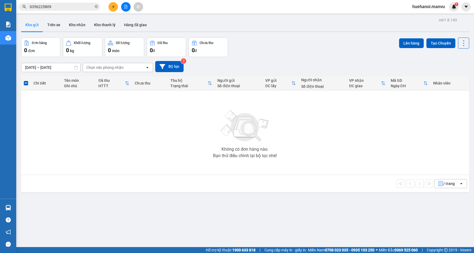
click at [69, 195] on div "ver 1.8.143 Kho gửi Trên xe Kho nhận Kho thanh [PERSON_NAME] đã giao Đơn hàng 0…" at bounding box center [245, 142] width 452 height 253
click at [114, 6] on icon "plus" at bounding box center [113, 7] width 4 height 4
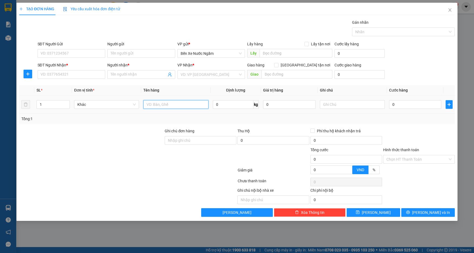
click at [172, 105] on input "text" at bounding box center [175, 104] width 65 height 9
type input "1 thùng"
click at [82, 73] on input "SĐT Người Nhận *" at bounding box center [72, 74] width 68 height 9
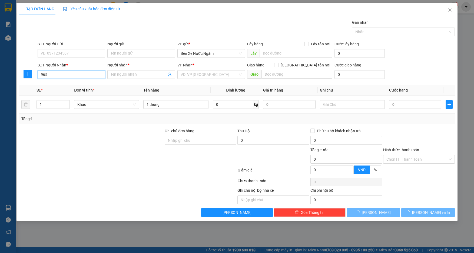
click at [82, 73] on input "965" at bounding box center [72, 74] width 68 height 9
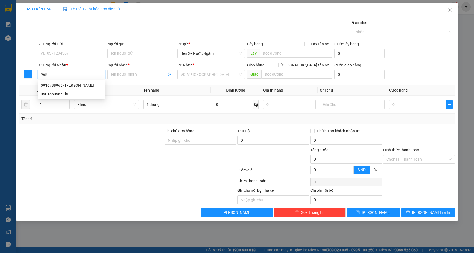
click at [80, 75] on input "965" at bounding box center [72, 74] width 68 height 9
click at [67, 85] on div "0916788965 - [PERSON_NAME]" at bounding box center [71, 85] width 61 height 6
type input "0916788965"
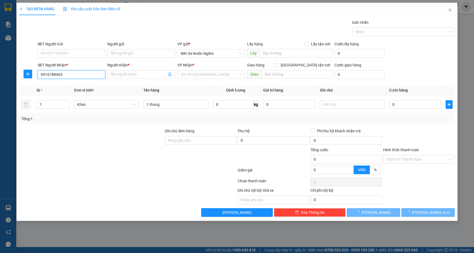
type input "[PERSON_NAME]"
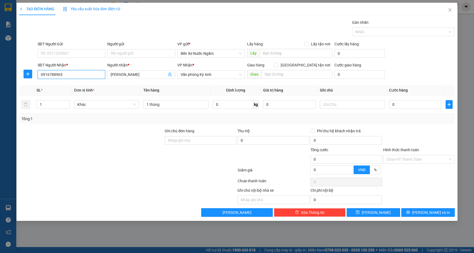
type input "0916788965"
click at [77, 49] on div "SĐT Người Gửi" at bounding box center [72, 45] width 68 height 8
click at [76, 56] on input "SĐT Người Gửi" at bounding box center [72, 53] width 68 height 9
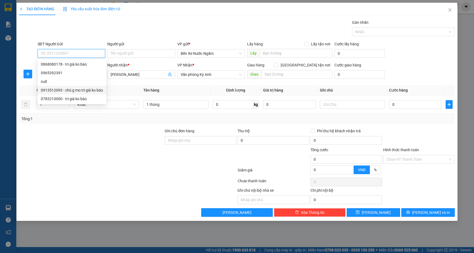
click at [80, 90] on div "0913512093 - chú g mo tri giá ko báo" at bounding box center [72, 90] width 62 height 6
type input "0913512093"
type input "chú g mo tri giá ko báo"
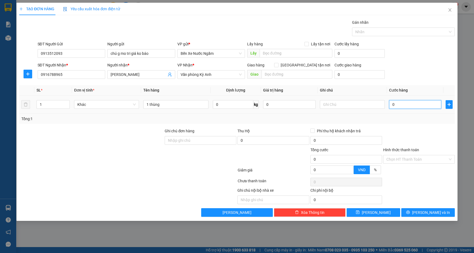
click at [400, 105] on input "0" at bounding box center [415, 104] width 52 height 9
type input "7"
type input "70"
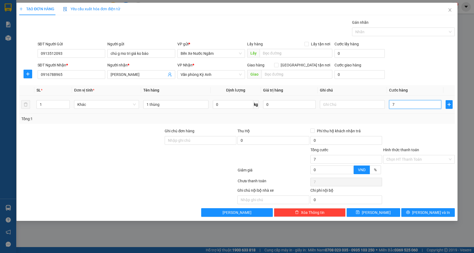
type input "70"
type input "700"
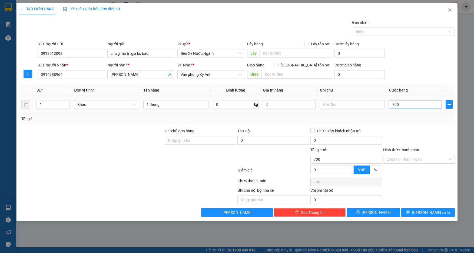
type input "7.000"
type input "70.000"
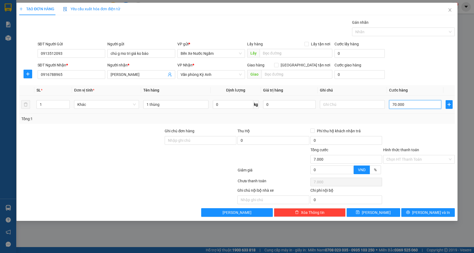
type input "70.000"
click at [376, 210] on span "[PERSON_NAME]" at bounding box center [376, 213] width 29 height 6
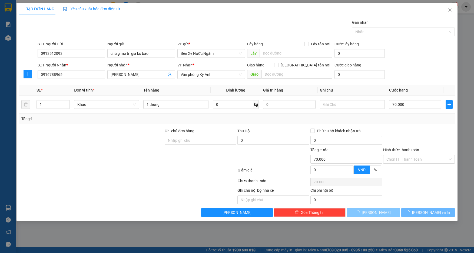
type input "0"
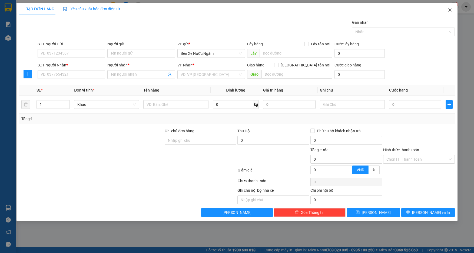
click at [451, 9] on icon "close" at bounding box center [450, 10] width 4 height 4
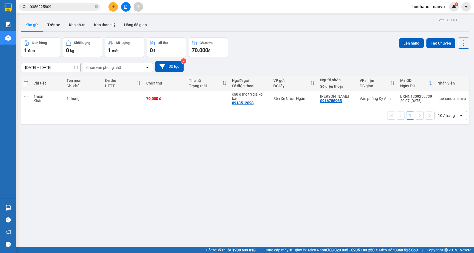
click at [26, 83] on span at bounding box center [26, 83] width 4 height 4
click at [26, 81] on input "checkbox" at bounding box center [26, 81] width 0 height 0
checkbox input "true"
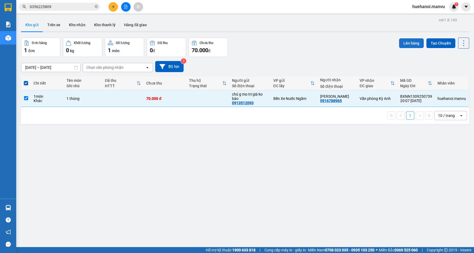
click at [405, 47] on button "Lên hàng" at bounding box center [411, 43] width 25 height 10
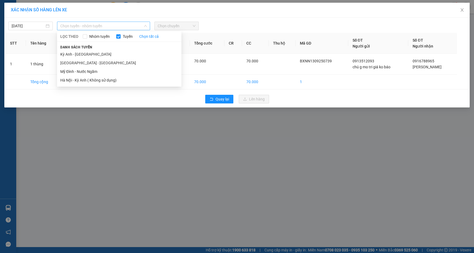
click at [88, 27] on span "Chọn tuyến - nhóm tuyến" at bounding box center [103, 26] width 86 height 8
click at [82, 62] on li "[GEOGRAPHIC_DATA] - [GEOGRAPHIC_DATA]" at bounding box center [119, 63] width 124 height 9
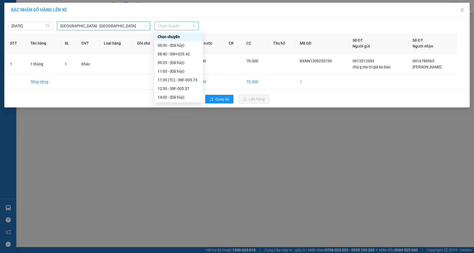
click at [177, 26] on span "Chọn chuyến" at bounding box center [177, 26] width 38 height 8
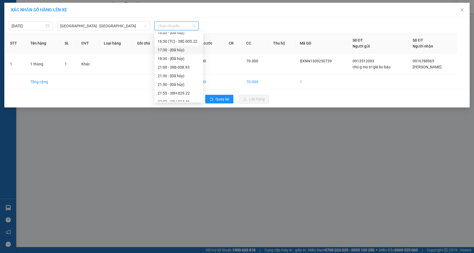
scroll to position [86, 0]
click at [185, 99] on div "22:00 - 38H-034.46" at bounding box center [179, 97] width 42 height 6
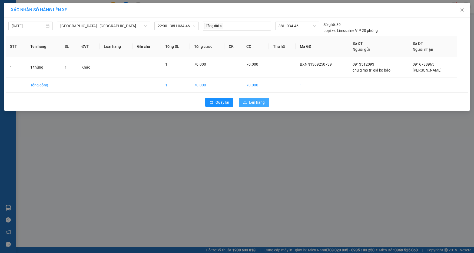
click at [263, 103] on span "Lên hàng" at bounding box center [257, 102] width 16 height 6
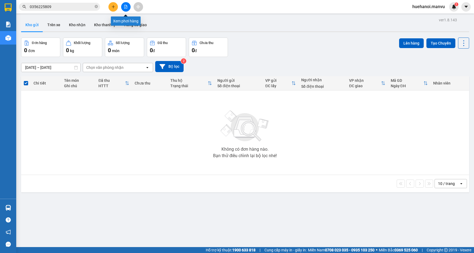
click at [128, 5] on button at bounding box center [125, 6] width 9 height 9
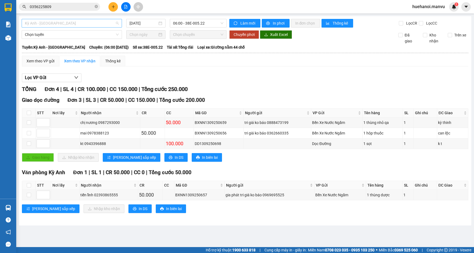
click at [82, 24] on span "Kỳ Anh - [GEOGRAPHIC_DATA]" at bounding box center [72, 23] width 94 height 8
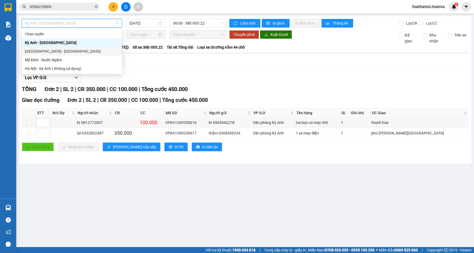
click at [61, 49] on div "[GEOGRAPHIC_DATA] - [GEOGRAPHIC_DATA]" at bounding box center [72, 51] width 94 height 6
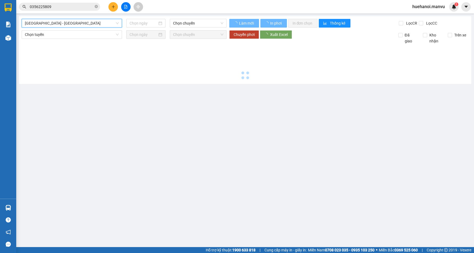
type input "[DATE]"
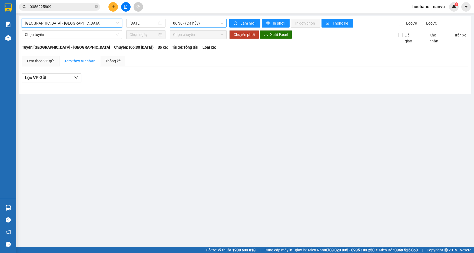
click at [183, 22] on span "06:30 - (Đã hủy)" at bounding box center [198, 23] width 50 height 8
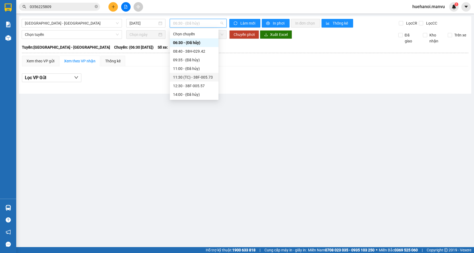
scroll to position [86, 0]
click at [191, 61] on div "21:00 - 38B-008.93" at bounding box center [194, 60] width 42 height 6
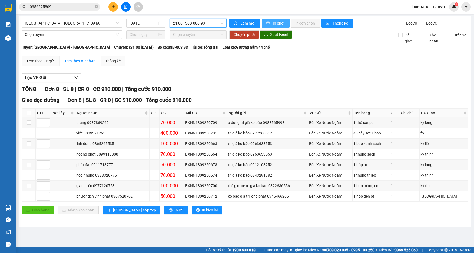
click at [283, 26] on button "In phơi" at bounding box center [276, 23] width 28 height 9
click at [196, 26] on span "21:00 - 38B-008.93" at bounding box center [198, 23] width 50 height 8
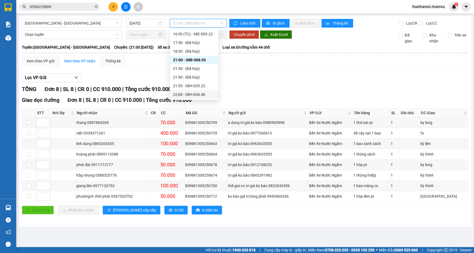
click at [204, 92] on div "22:00 - 38H-034.46" at bounding box center [194, 95] width 42 height 6
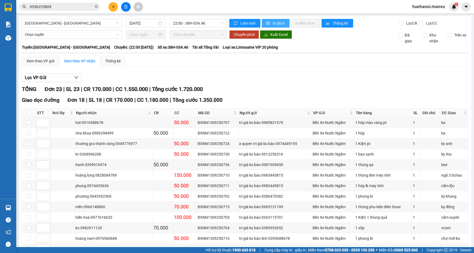
click at [280, 25] on span "In phơi" at bounding box center [279, 23] width 12 height 6
